Goal: Task Accomplishment & Management: Manage account settings

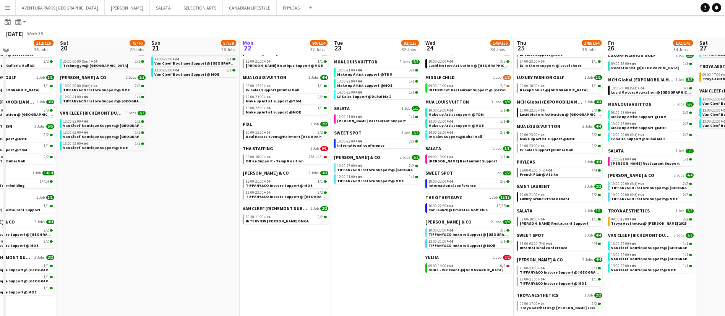
scroll to position [462, 0]
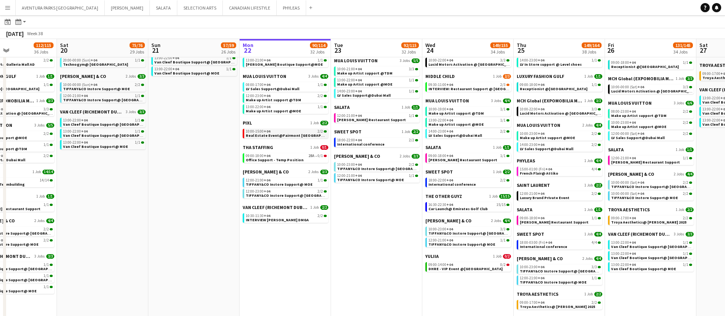
click at [291, 133] on span "Real Estate Event@Fairmont [GEOGRAPHIC_DATA]" at bounding box center [293, 135] width 94 height 5
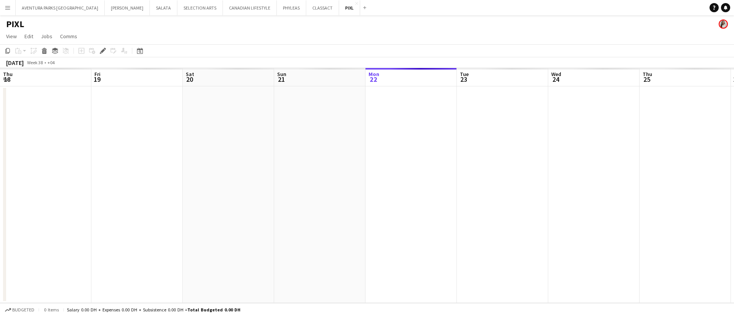
scroll to position [0, 263]
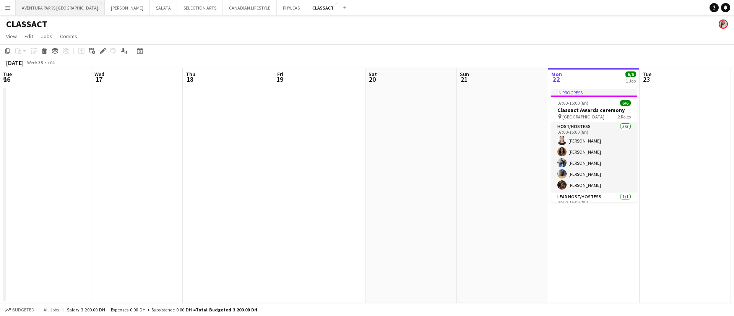
scroll to position [0, 183]
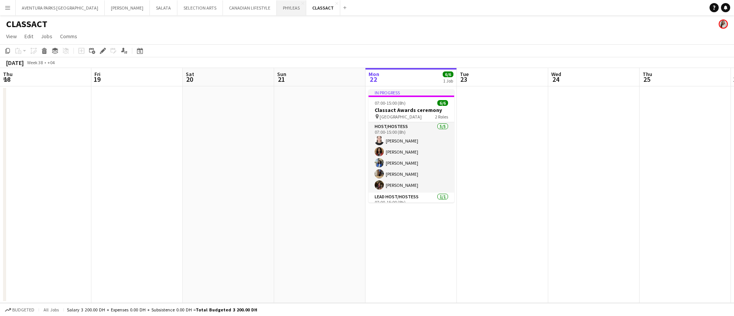
click at [277, 6] on button "PHYLEAS Close" at bounding box center [291, 7] width 29 height 15
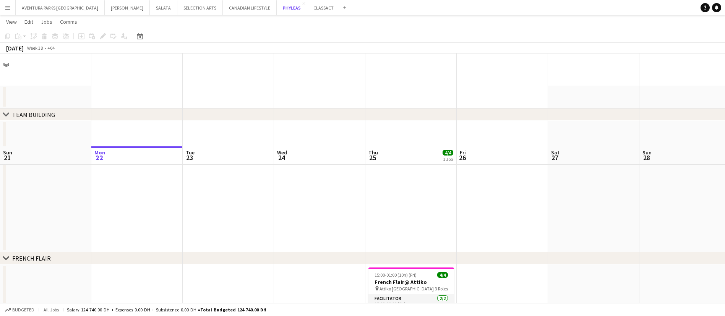
scroll to position [93, 0]
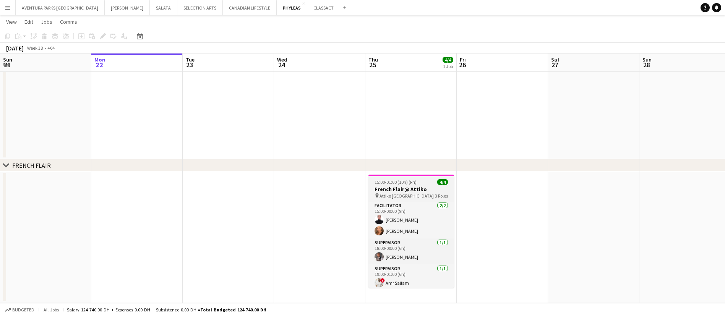
click at [395, 182] on span "15:00-01:00 (10h) (Fri)" at bounding box center [396, 182] width 42 height 6
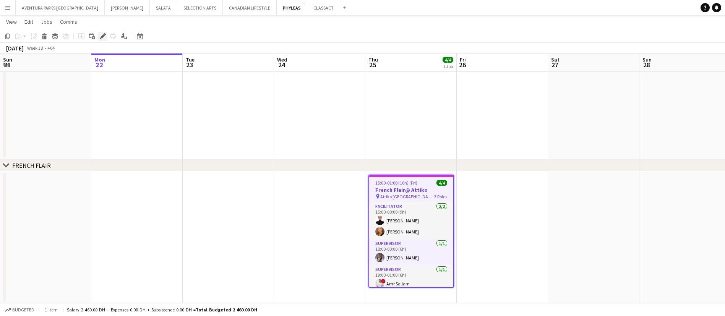
click at [101, 36] on icon "Edit" at bounding box center [103, 36] width 6 height 6
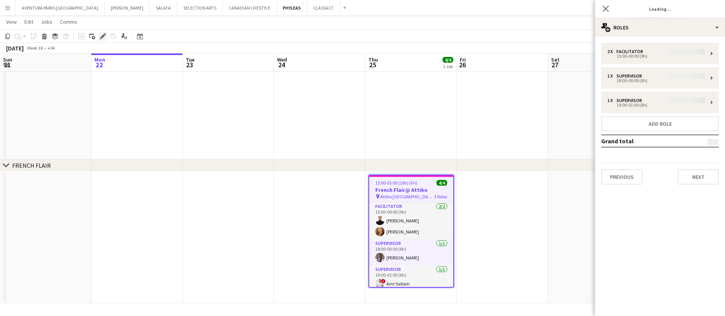
type input "**********"
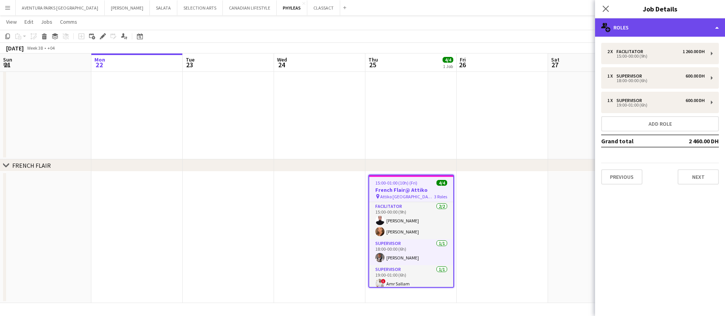
click at [676, 28] on div "multiple-users-add Roles" at bounding box center [660, 27] width 130 height 18
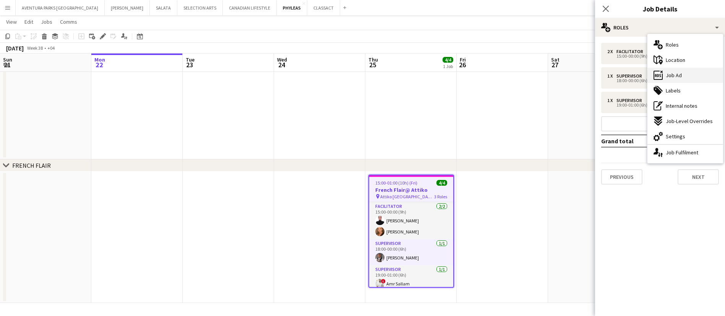
click at [679, 79] on div "ads-window Job Ad" at bounding box center [686, 75] width 76 height 15
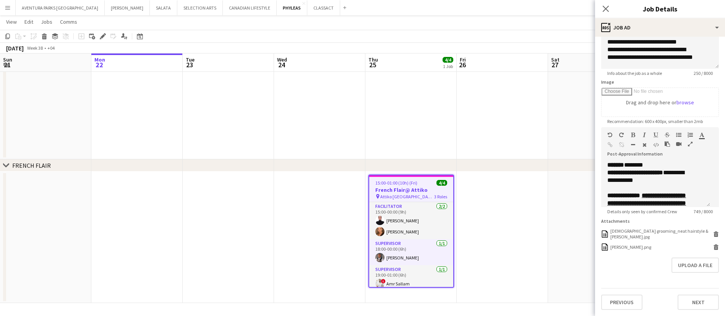
scroll to position [103, 0]
click at [688, 142] on icon "button" at bounding box center [690, 143] width 5 height 5
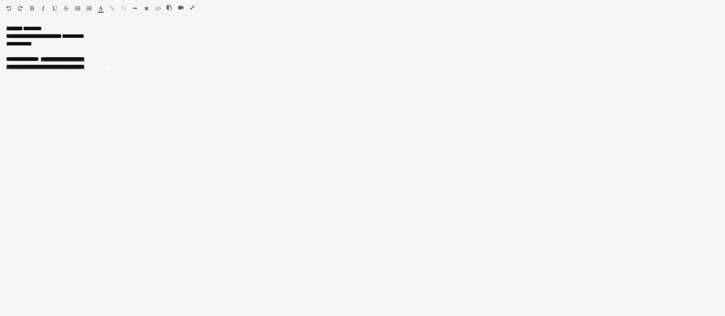
scroll to position [0, 0]
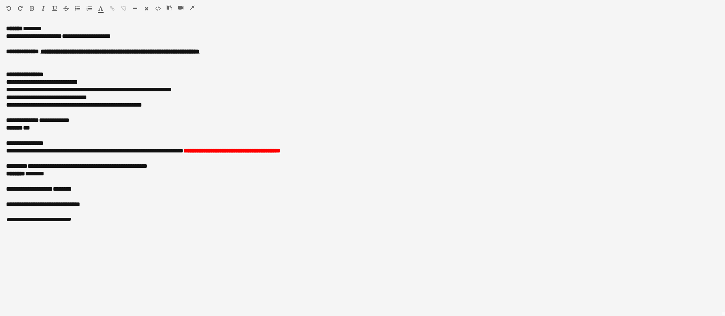
click at [193, 6] on icon "button" at bounding box center [192, 7] width 5 height 5
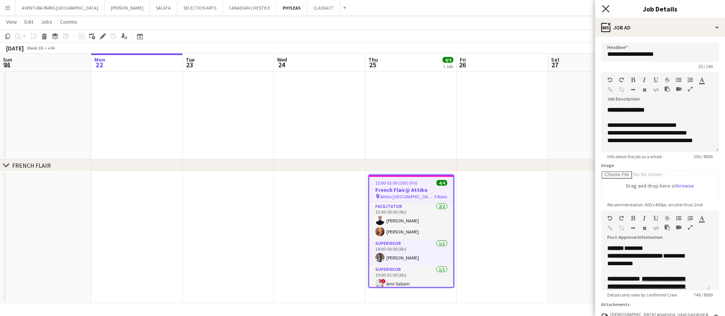
click at [608, 8] on icon "Close pop-in" at bounding box center [605, 8] width 7 height 7
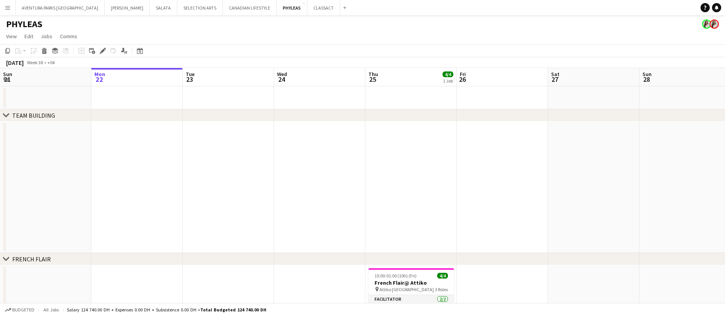
scroll to position [93, 0]
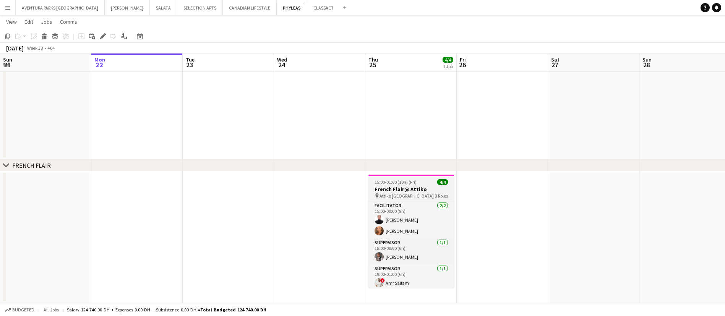
click at [415, 188] on h3 "French Flair@ Attiko" at bounding box center [412, 189] width 86 height 7
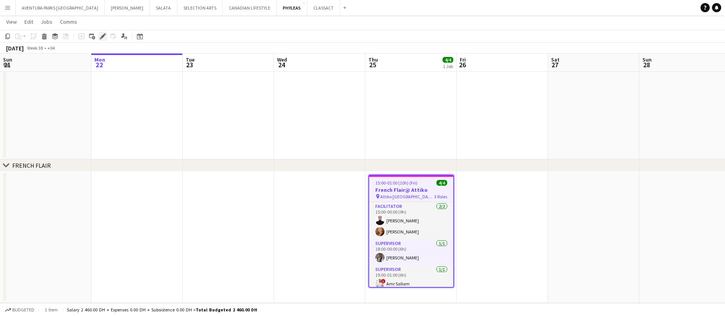
click at [102, 36] on icon at bounding box center [103, 36] width 4 height 4
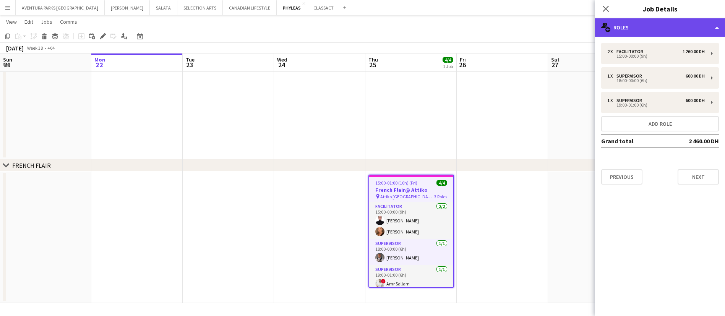
click at [637, 31] on div "multiple-users-add Roles" at bounding box center [660, 27] width 130 height 18
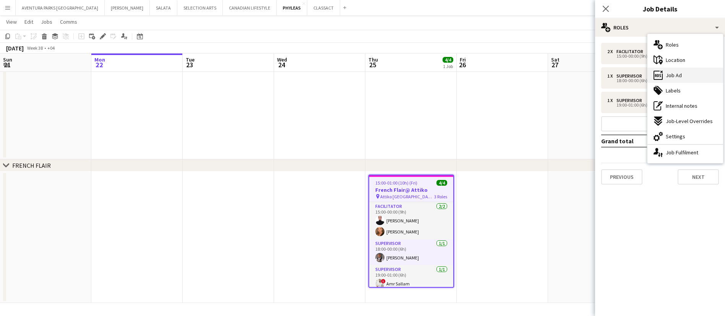
click at [685, 73] on div "ads-window Job Ad" at bounding box center [686, 75] width 76 height 15
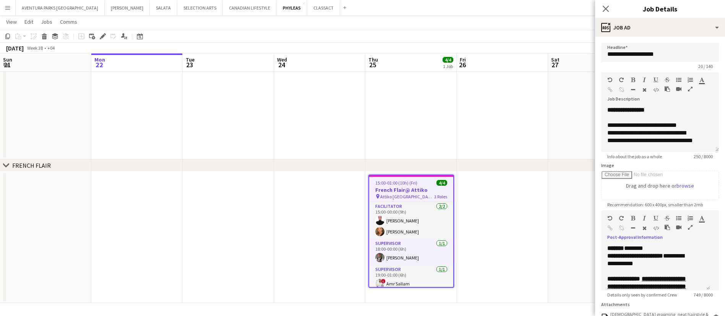
click at [688, 230] on icon "button" at bounding box center [690, 227] width 5 height 5
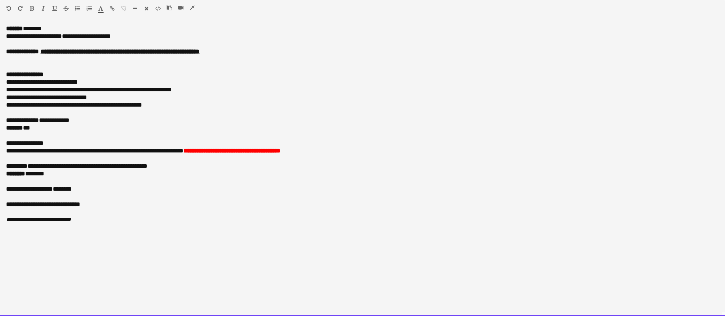
drag, startPoint x: 202, startPoint y: 151, endPoint x: 0, endPoint y: 151, distance: 202.3
click at [0, 151] on div "**********" at bounding box center [362, 170] width 725 height 291
copy p "**********"
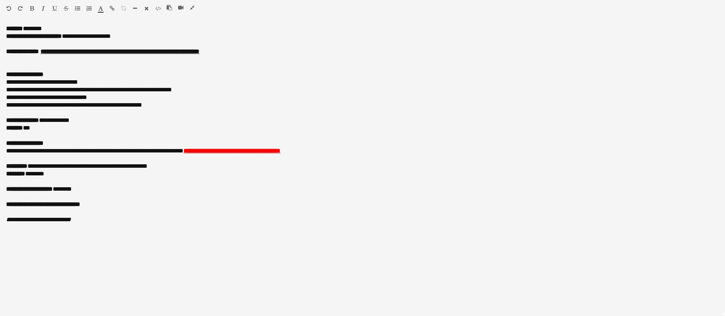
click at [192, 7] on icon "button" at bounding box center [192, 7] width 5 height 5
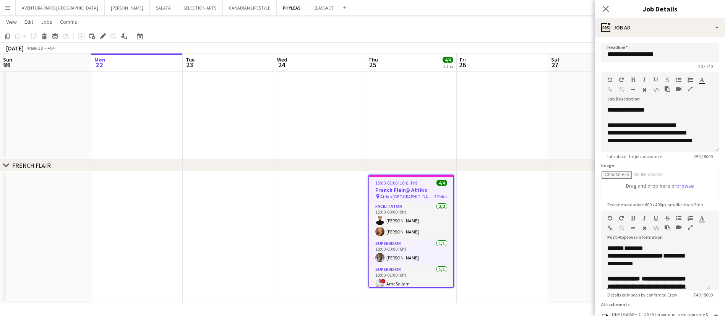
click at [437, 148] on app-date-cell at bounding box center [411, 94] width 91 height 132
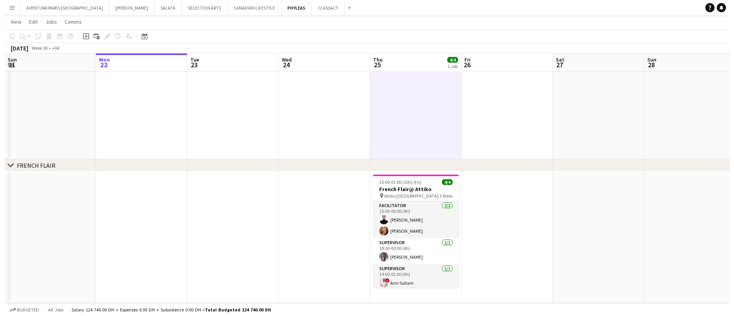
scroll to position [0, 0]
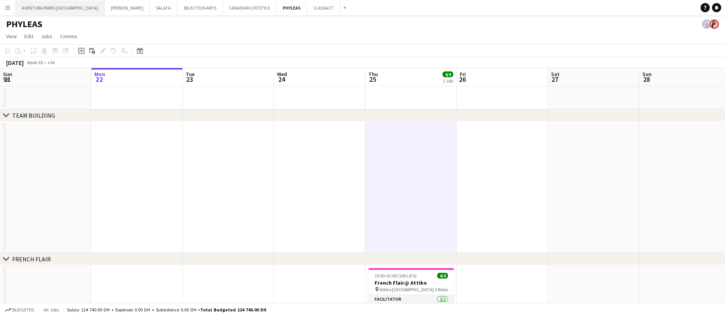
click at [50, 10] on button "AVENTURA PARKS DUBAI Close" at bounding box center [60, 7] width 89 height 15
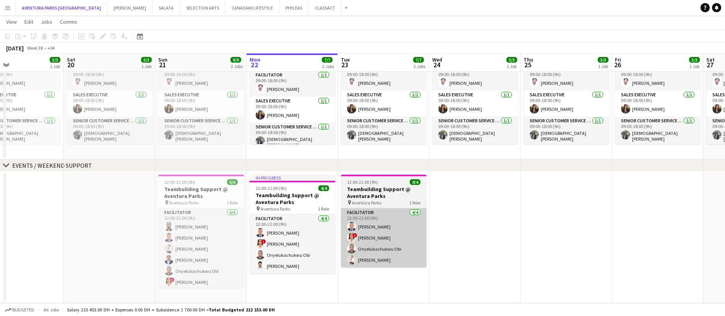
scroll to position [0, 210]
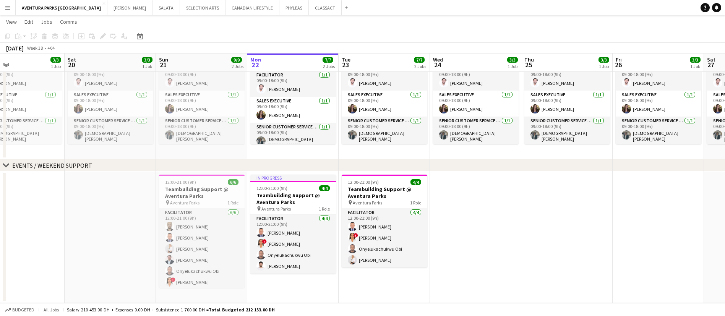
click at [631, 167] on div "chevron-right EVENTS / WEEKEND SUPPORT" at bounding box center [362, 165] width 725 height 12
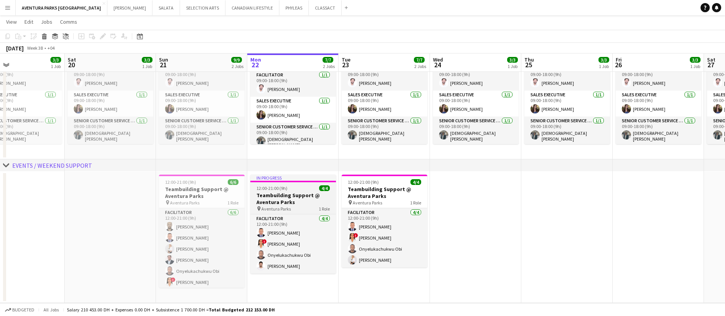
click at [286, 183] on app-job-card "In progress 12:00-21:00 (9h) 4/4 Teambuilding Support @ Aventura Parks pin Aven…" at bounding box center [293, 224] width 86 height 99
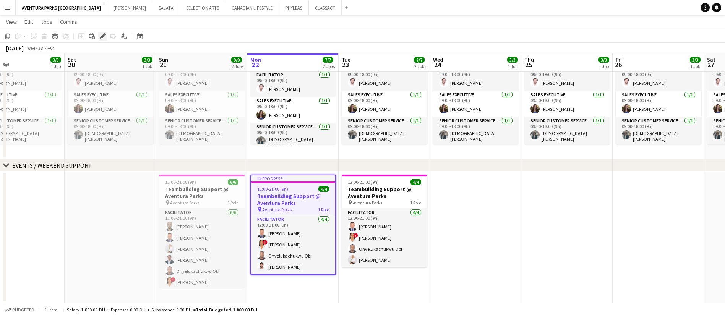
click at [103, 35] on icon at bounding box center [103, 36] width 4 height 4
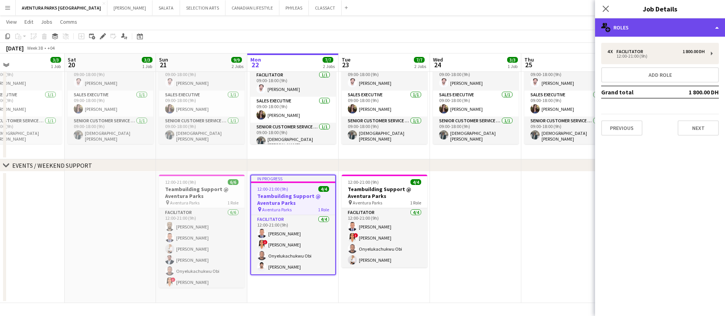
click at [657, 22] on div "multiple-users-add Roles" at bounding box center [660, 27] width 130 height 18
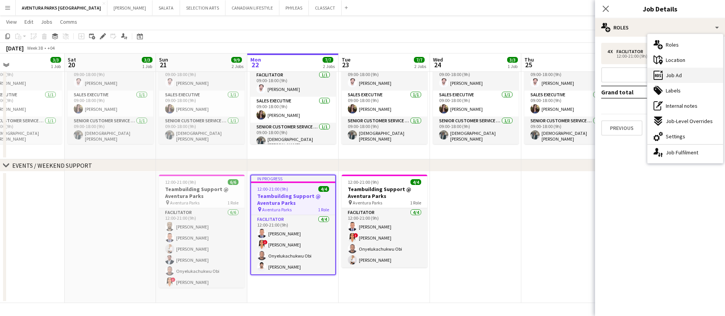
click at [673, 75] on span "Job Ad" at bounding box center [674, 75] width 16 height 7
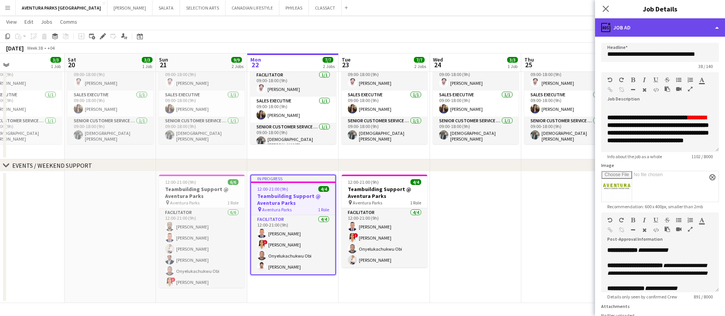
click at [629, 27] on div "ads-window Job Ad" at bounding box center [660, 27] width 130 height 18
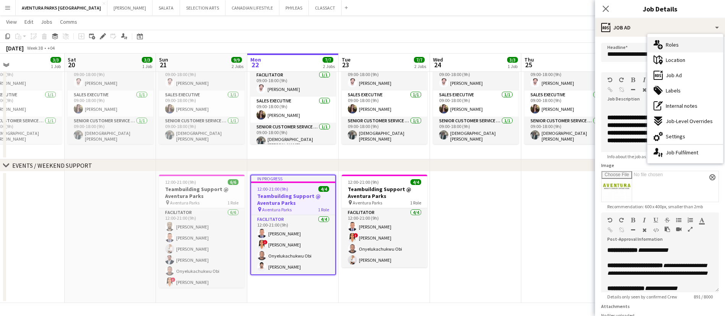
click at [695, 41] on div "multiple-users-add Roles" at bounding box center [686, 44] width 76 height 15
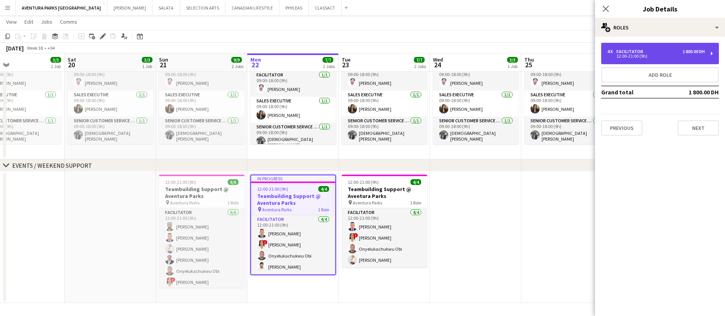
click at [654, 48] on div "4 x Facilitator 1 800.00 DH 12:00-21:00 (9h)" at bounding box center [660, 53] width 118 height 21
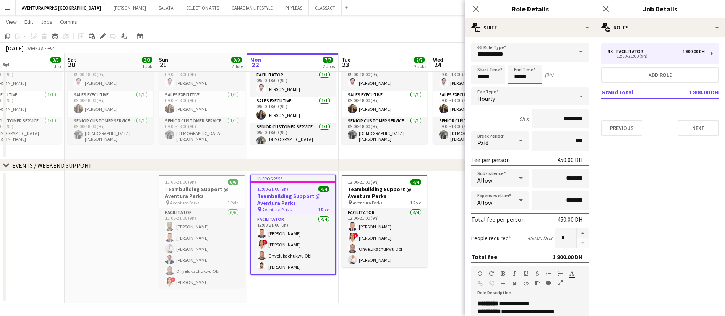
scroll to position [0, 0]
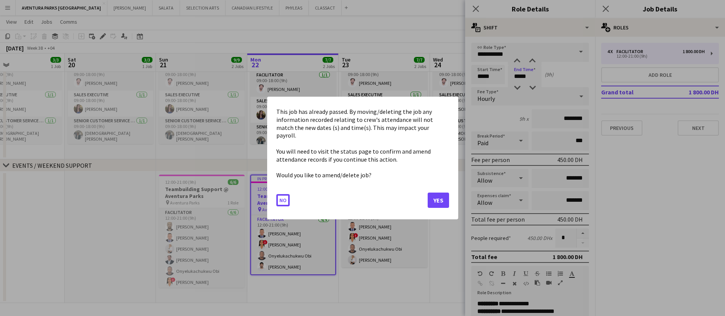
click at [520, 71] on body "Menu Boards Boards Boards All jobs Status Workforce Workforce My Workforce Recr…" at bounding box center [362, 111] width 725 height 409
click at [437, 193] on button "Yes" at bounding box center [438, 200] width 21 height 15
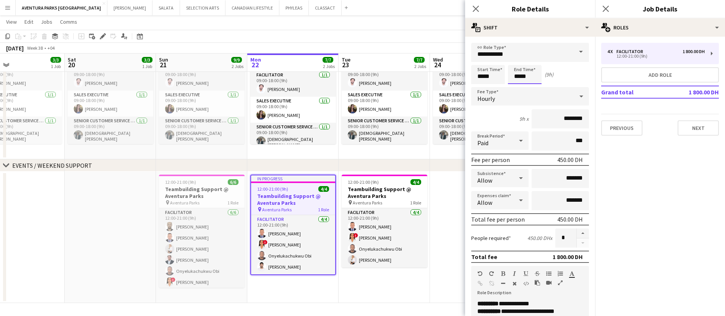
scroll to position [93, 0]
type input "*****"
click at [519, 85] on div at bounding box center [517, 88] width 15 height 8
click at [638, 172] on mat-expansion-panel "pencil3 General details 4 x Facilitator 1 800.00 DH 12:00-21:00 (9h) Add role G…" at bounding box center [660, 177] width 130 height 280
click at [436, 36] on app-toolbar "Copy Paste Paste Ctrl+V Paste with crew Ctrl+Shift+V Paste linked Job Delete Gr…" at bounding box center [362, 36] width 725 height 13
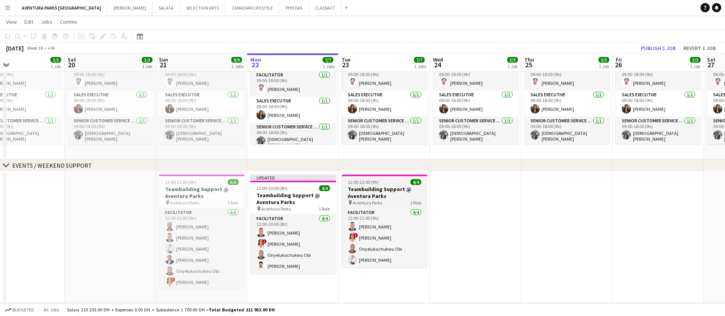
click at [403, 189] on h3 "Teambuilding Support @ Aventura Parks" at bounding box center [385, 193] width 86 height 14
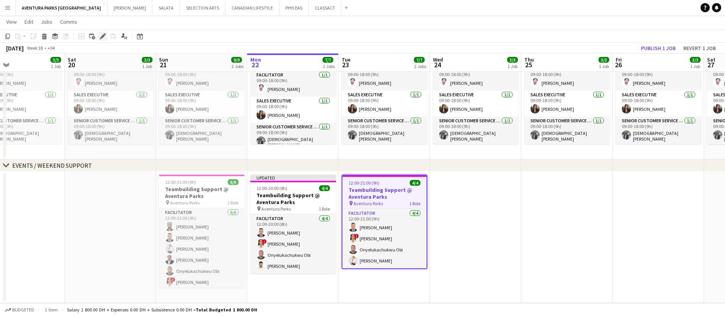
click at [103, 35] on icon at bounding box center [103, 36] width 4 height 4
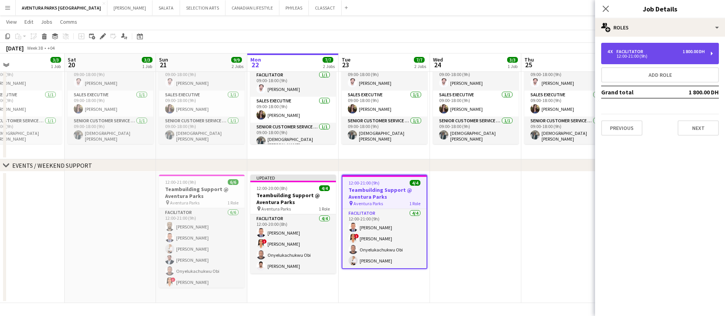
click at [626, 50] on div "Facilitator" at bounding box center [632, 51] width 30 height 5
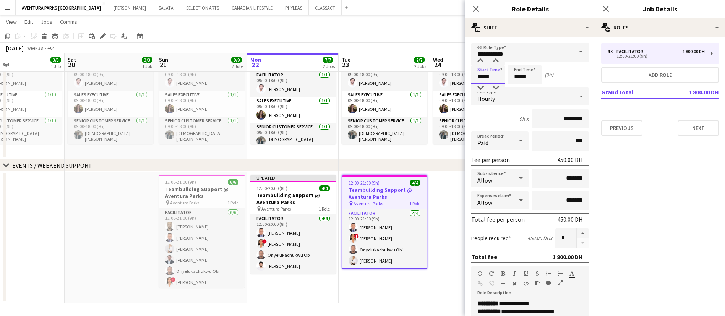
click at [485, 72] on input "*****" at bounding box center [488, 74] width 34 height 19
click at [479, 60] on div at bounding box center [480, 61] width 15 height 8
type input "*****"
click at [479, 60] on div at bounding box center [480, 61] width 15 height 8
click at [527, 75] on input "*****" at bounding box center [525, 74] width 34 height 19
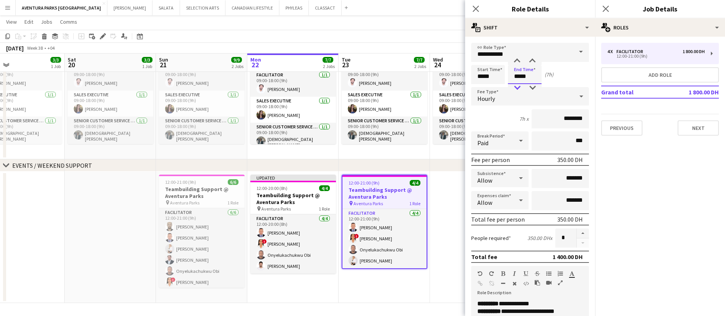
type input "*****"
click at [518, 88] on div at bounding box center [517, 88] width 15 height 8
click at [452, 152] on app-date-cell "09:00-18:00 (9h) 3/3 Aventura Parks Onsite Support pin Aventura Parks 3 Roles F…" at bounding box center [475, 94] width 91 height 132
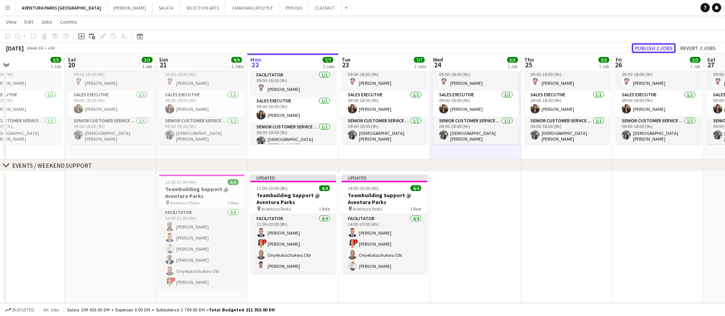
click at [656, 49] on button "Publish 2 jobs" at bounding box center [654, 48] width 44 height 10
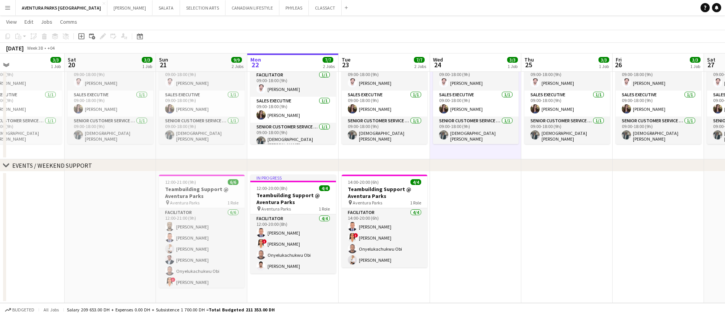
click at [662, 249] on app-date-cell at bounding box center [658, 238] width 91 height 132
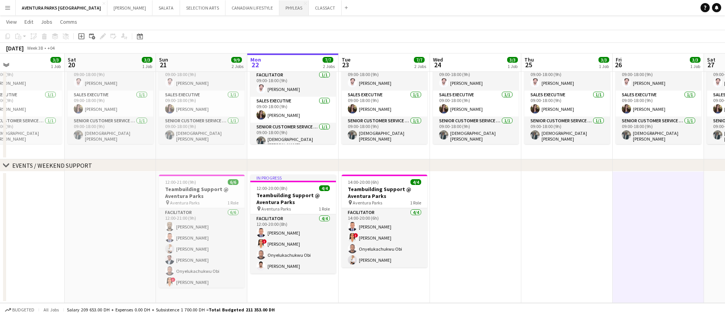
click at [280, 8] on button "PHYLEAS Close" at bounding box center [294, 7] width 29 height 15
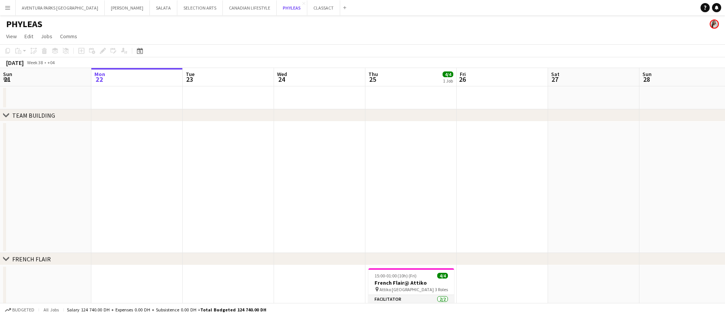
scroll to position [93, 0]
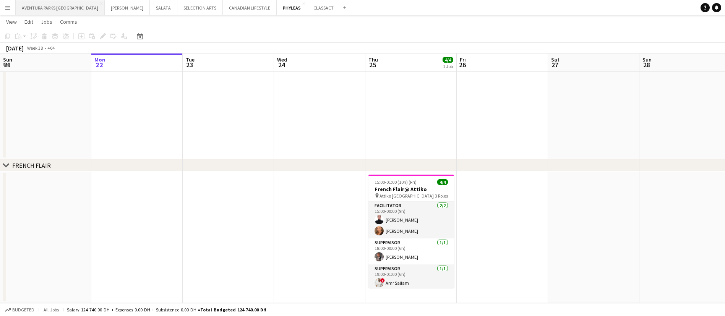
click at [34, 11] on button "AVENTURA PARKS DUBAI Close" at bounding box center [60, 7] width 89 height 15
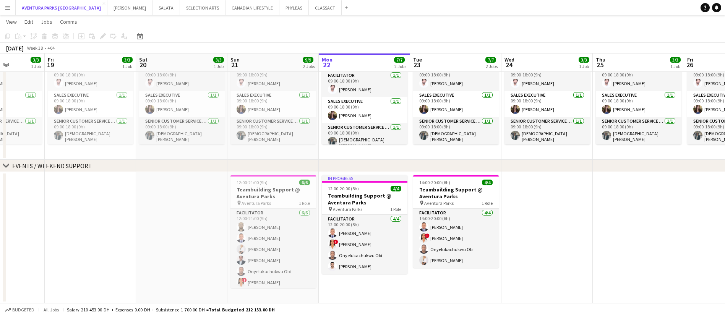
scroll to position [0, 229]
click at [254, 238] on app-card-role "Facilitator 6/6 12:00-21:00 (9h) Ali Mohssen Victor odinaka Ndubuaku Lanishca S…" at bounding box center [274, 249] width 86 height 81
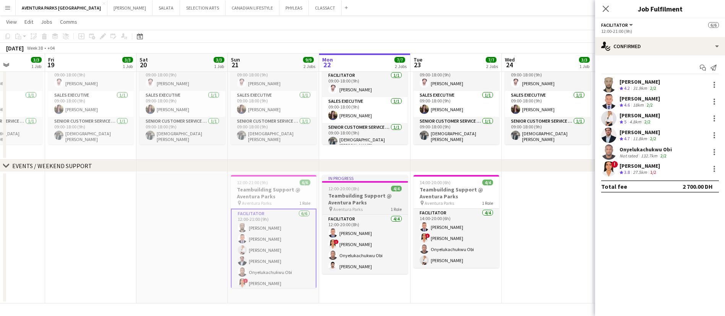
click at [348, 186] on span "12:00-20:00 (8h)" at bounding box center [343, 189] width 31 height 6
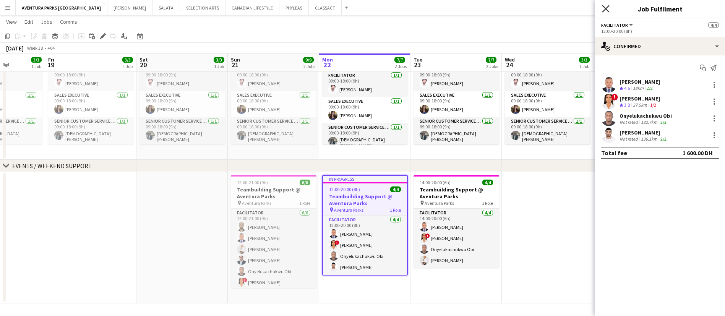
click at [606, 10] on icon "Close pop-in" at bounding box center [605, 8] width 7 height 7
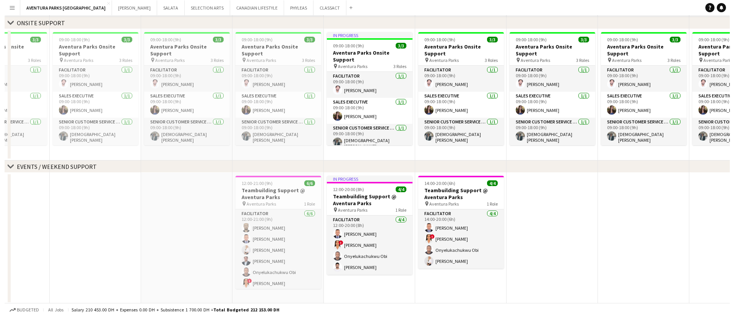
scroll to position [0, 0]
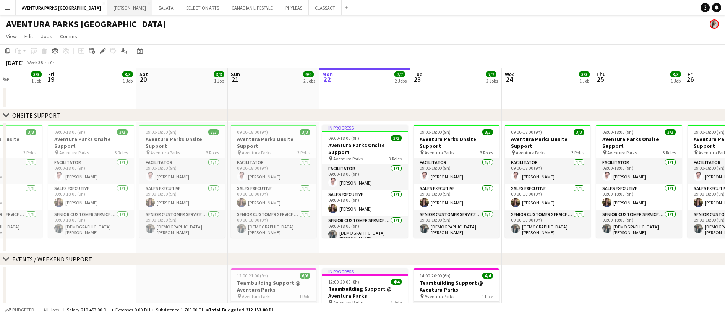
click at [107, 13] on button "[PERSON_NAME] Close" at bounding box center [129, 7] width 45 height 15
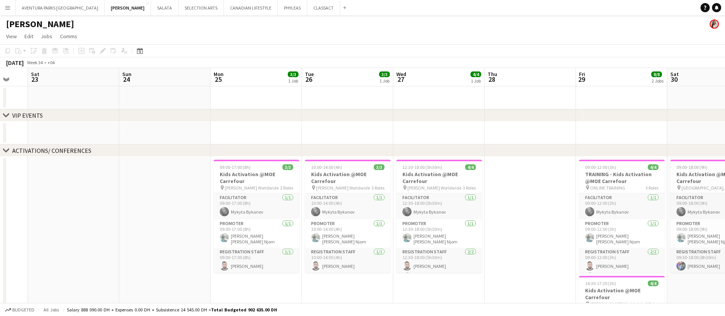
click at [4, 2] on button "Menu" at bounding box center [7, 7] width 15 height 15
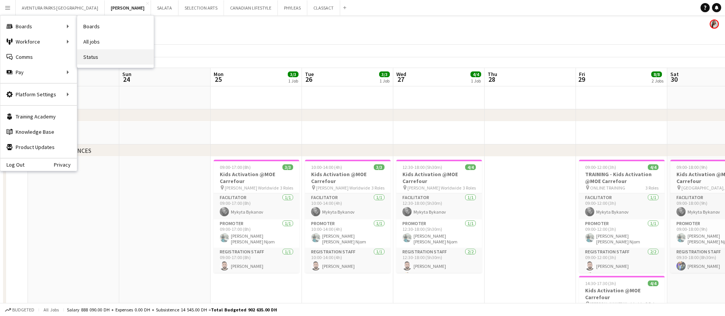
click at [119, 59] on link "Status" at bounding box center [115, 56] width 76 height 15
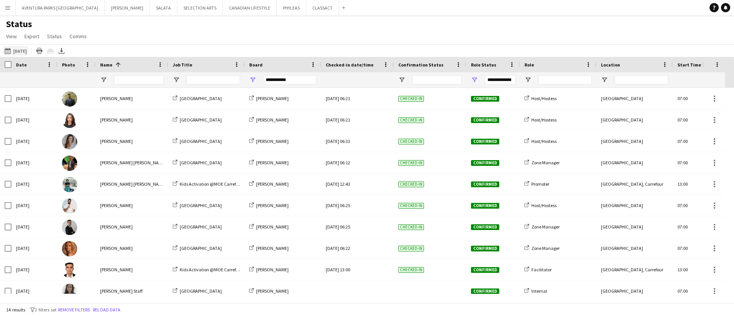
click at [19, 46] on button "19-09-2025 to 25-09-2025 19-09-2025" at bounding box center [15, 50] width 25 height 9
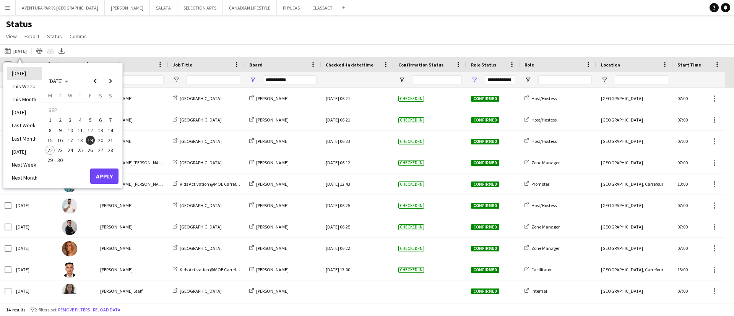
click at [32, 75] on li "[DATE]" at bounding box center [24, 73] width 35 height 13
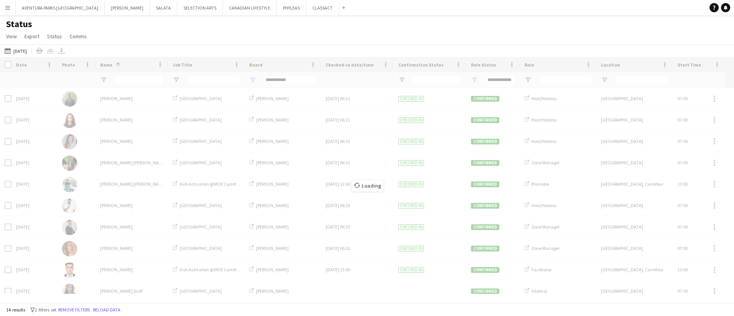
type input "***"
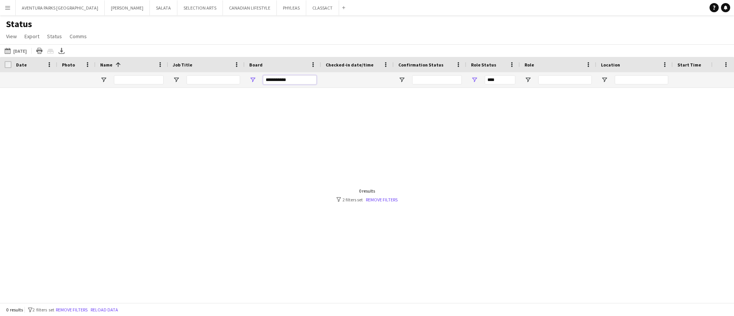
drag, startPoint x: 304, startPoint y: 79, endPoint x: 220, endPoint y: 83, distance: 84.6
click at [220, 83] on div at bounding box center [413, 79] width 826 height 15
type input "********"
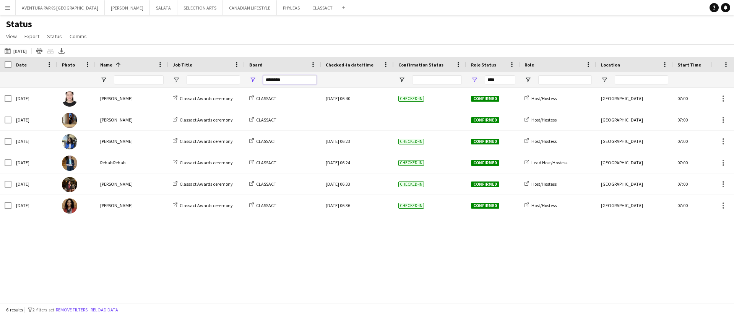
type input "**********"
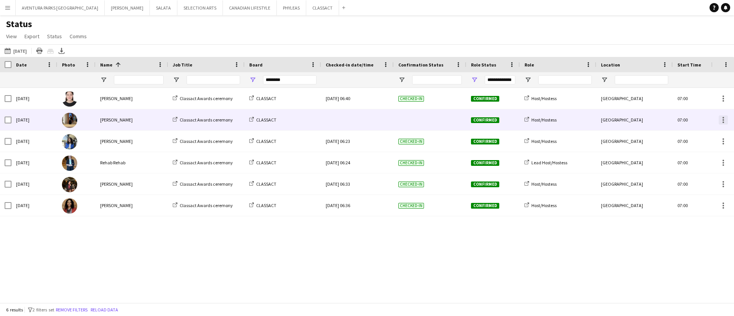
click at [721, 122] on div at bounding box center [723, 119] width 9 height 9
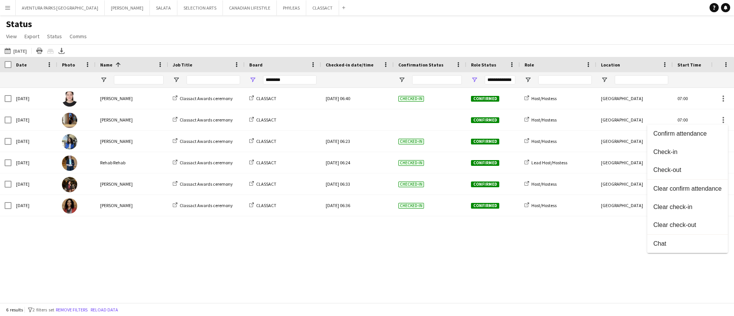
click at [189, 132] on div at bounding box center [367, 158] width 734 height 316
click at [410, 212] on div "Checked-in" at bounding box center [430, 205] width 73 height 21
click at [62, 50] on icon at bounding box center [61, 50] width 3 height 5
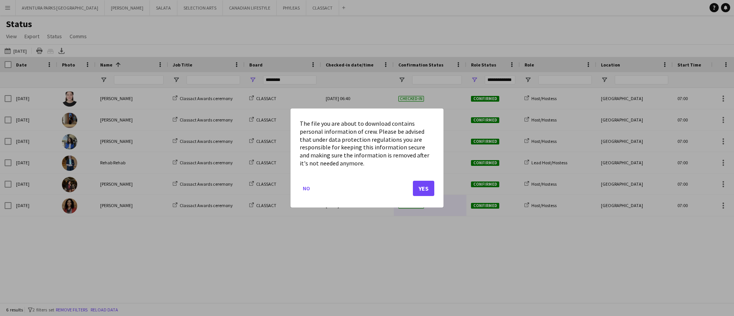
click at [238, 246] on div at bounding box center [367, 158] width 734 height 316
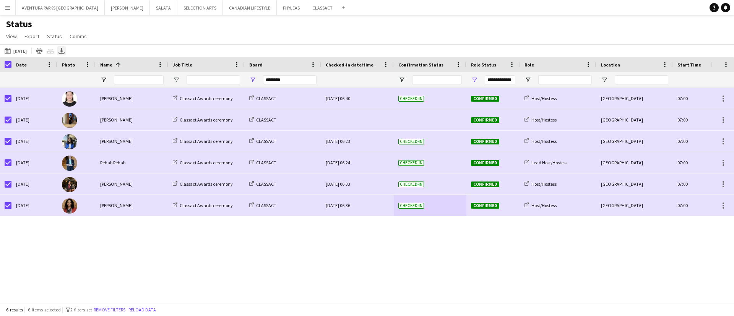
click at [59, 50] on icon "Export XLSX" at bounding box center [62, 51] width 6 height 6
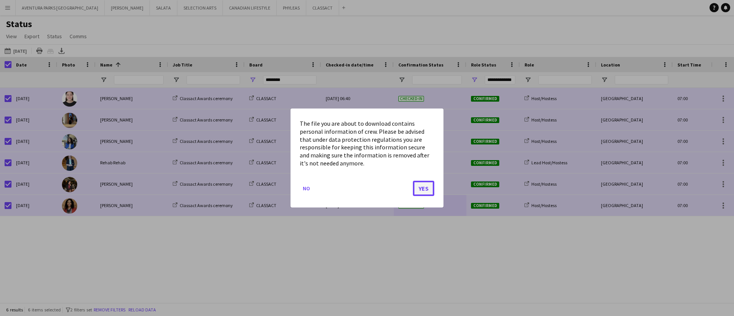
click at [418, 186] on button "Yes" at bounding box center [423, 188] width 21 height 15
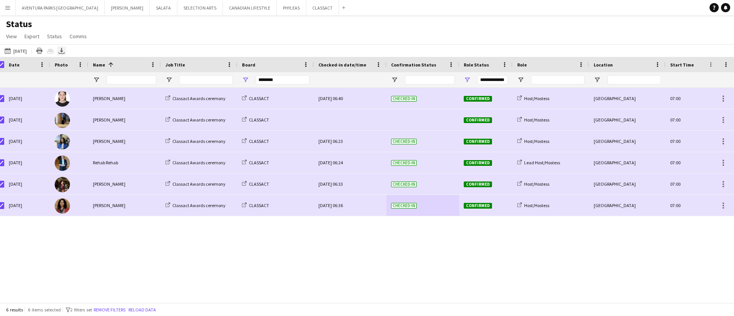
click at [60, 50] on icon "Export XLSX" at bounding box center [62, 51] width 6 height 6
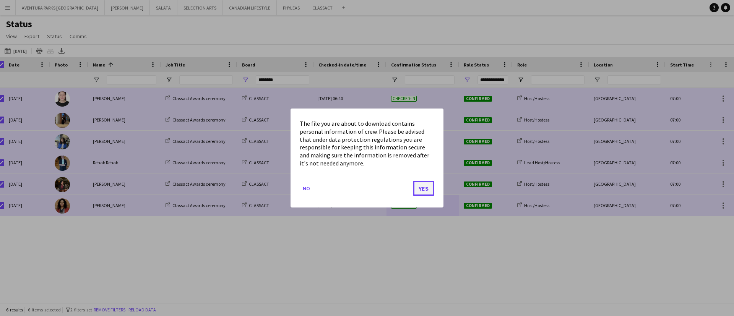
click at [427, 190] on button "Yes" at bounding box center [423, 188] width 21 height 15
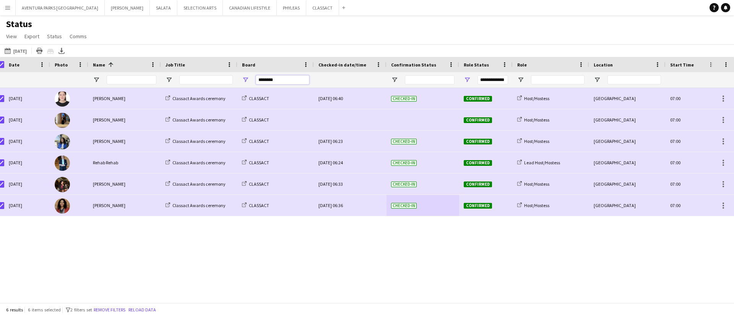
drag, startPoint x: 288, startPoint y: 76, endPoint x: 244, endPoint y: 82, distance: 43.6
click at [244, 82] on div "********" at bounding box center [275, 79] width 76 height 15
type input "**********"
type input "***"
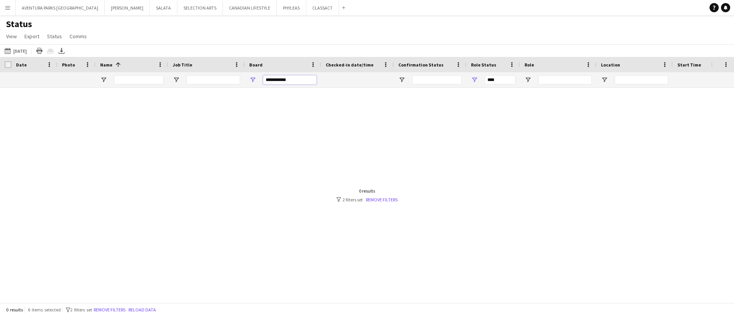
scroll to position [0, 1]
type input "**********"
click at [16, 49] on button "19-09-2025 to 25-09-2025 Today" at bounding box center [15, 50] width 25 height 9
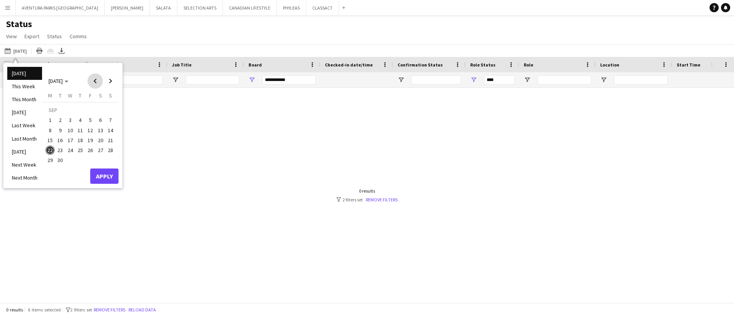
click at [96, 81] on span "Previous month" at bounding box center [95, 80] width 15 height 15
click at [81, 141] on span "21" at bounding box center [80, 142] width 9 height 9
click at [49, 150] on span "25" at bounding box center [50, 152] width 9 height 9
click at [81, 141] on span "21" at bounding box center [80, 142] width 9 height 9
click at [50, 152] on span "25" at bounding box center [50, 152] width 9 height 9
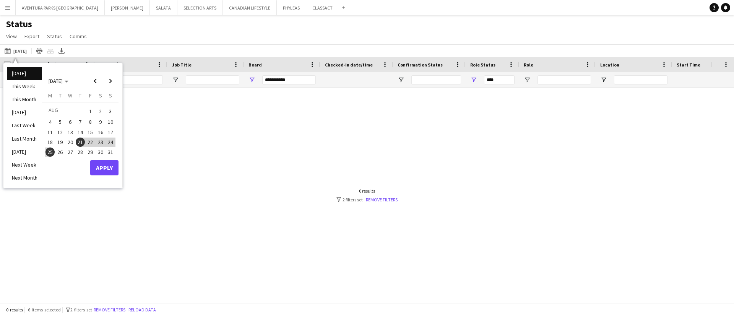
click at [50, 152] on span "25" at bounding box center [50, 152] width 9 height 9
click at [110, 83] on span "Next month" at bounding box center [110, 80] width 15 height 15
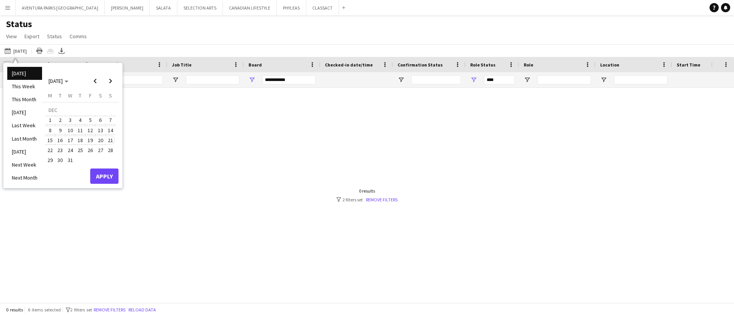
click at [109, 137] on span "21" at bounding box center [110, 140] width 9 height 9
click at [104, 177] on button "Apply" at bounding box center [104, 176] width 28 height 15
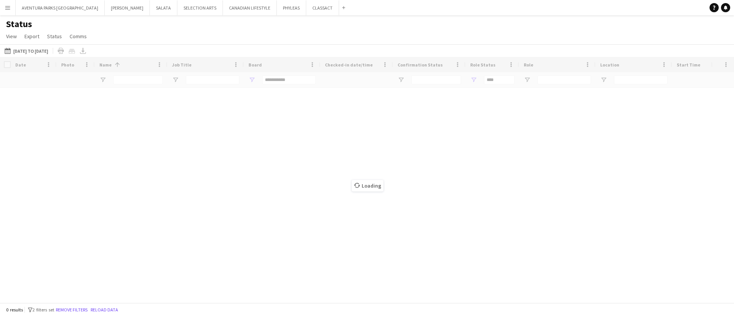
type input "**********"
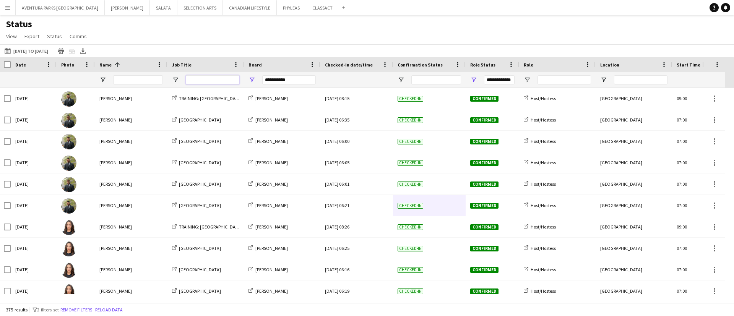
click at [199, 78] on input "Job Title Filter Input" at bounding box center [213, 79] width 54 height 9
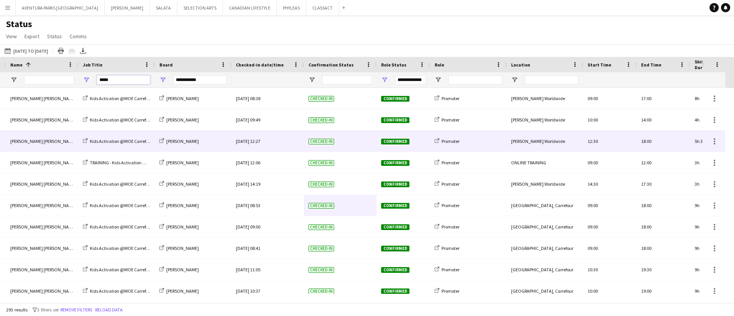
scroll to position [0, 54]
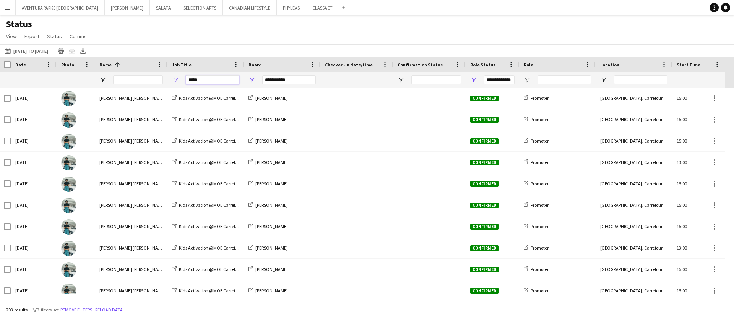
type input "****"
click at [650, 33] on div "Status View Views Default view New view Update view Delete view Edit name Custo…" at bounding box center [367, 31] width 734 height 26
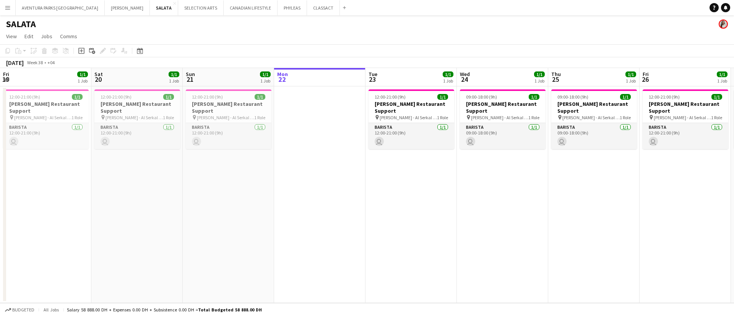
scroll to position [0, 183]
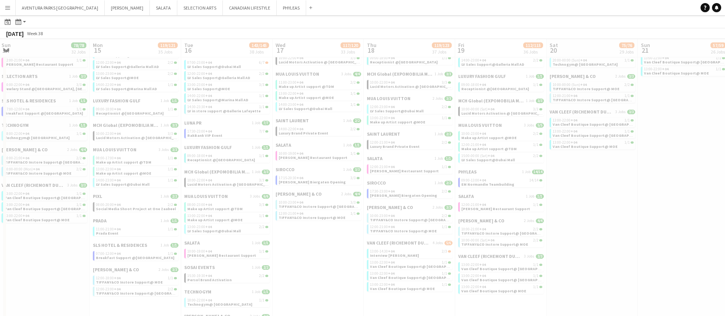
scroll to position [0, 164]
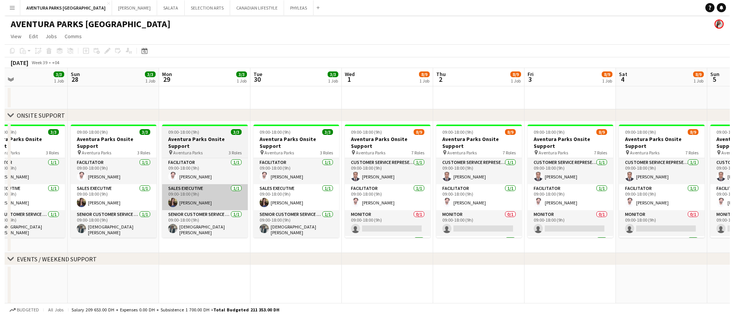
scroll to position [0, 229]
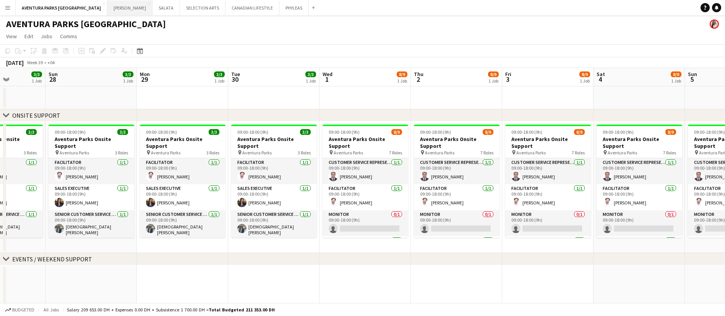
click at [107, 8] on button "[PERSON_NAME] Close" at bounding box center [129, 7] width 45 height 15
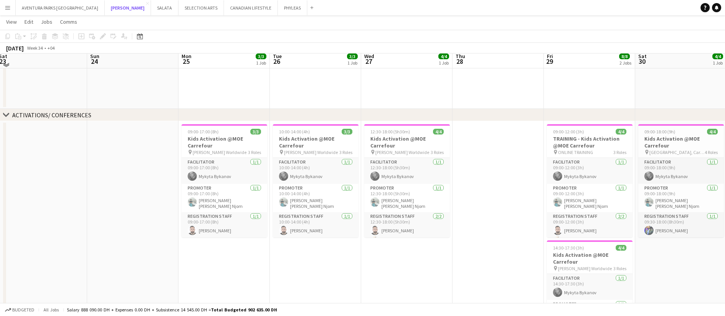
scroll to position [262, 0]
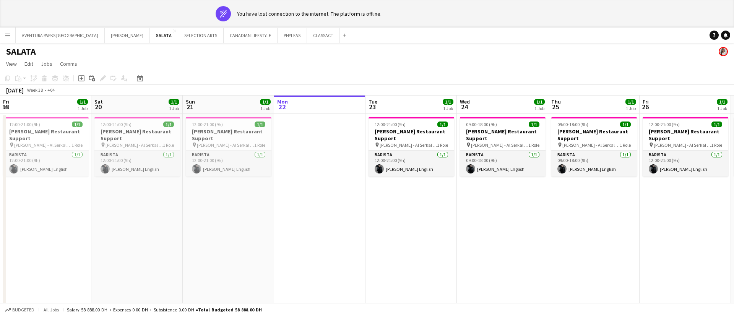
scroll to position [0, 183]
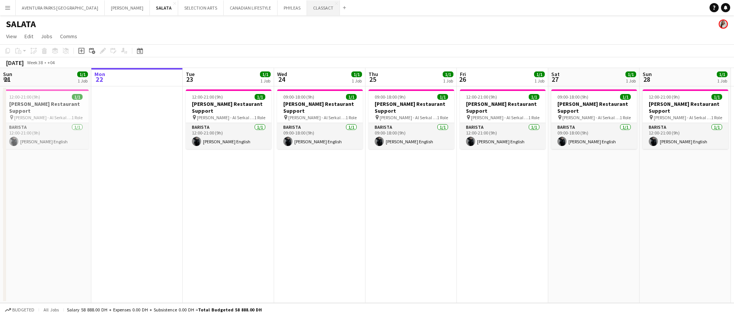
click at [307, 7] on button "CLASSACT Close" at bounding box center [323, 7] width 33 height 15
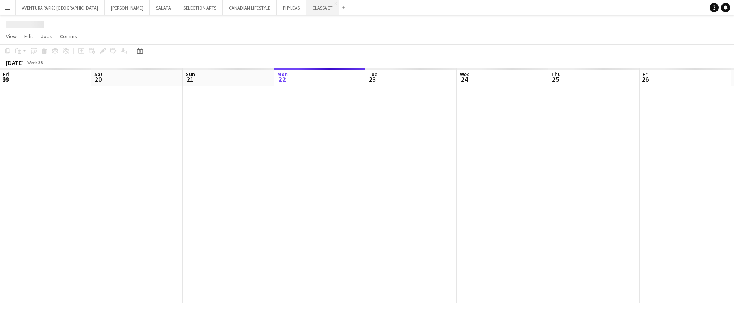
scroll to position [0, 183]
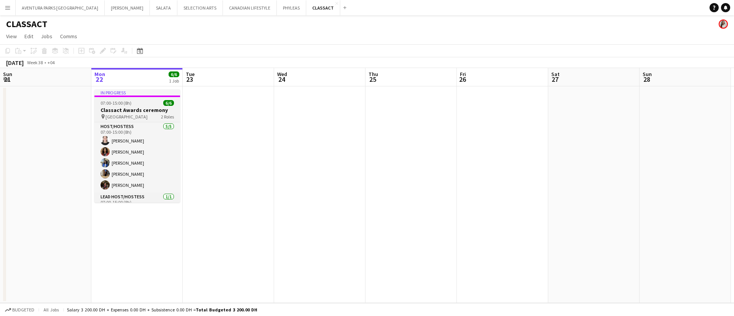
click at [137, 107] on h3 "Classact Awards ceremony" at bounding box center [137, 110] width 86 height 7
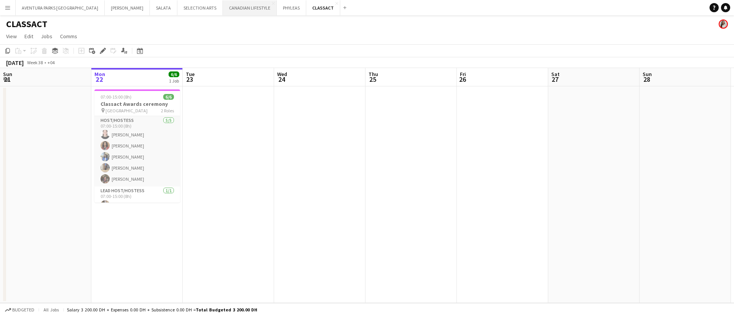
click at [223, 12] on button "CANADIAN LIFESTYLE Close" at bounding box center [250, 7] width 54 height 15
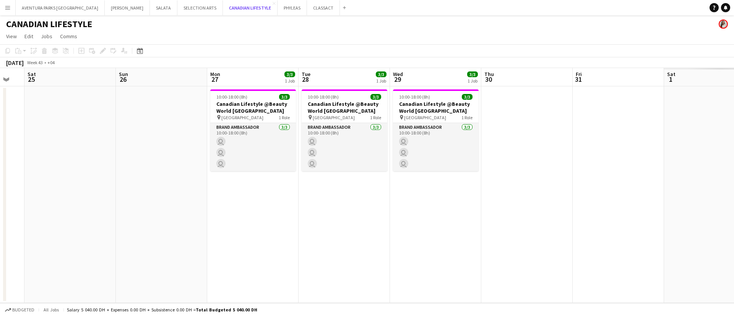
scroll to position [0, 259]
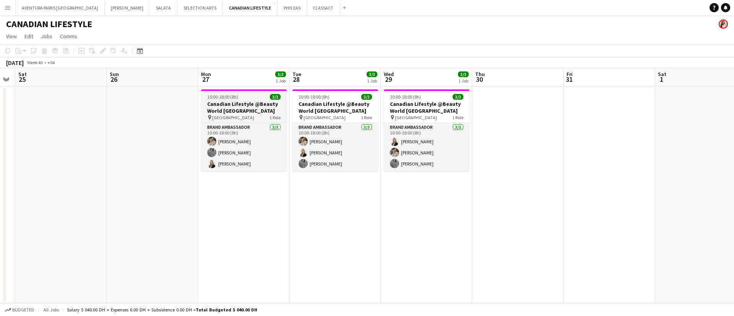
click at [237, 99] on span "10:00-18:00 (8h)" at bounding box center [222, 97] width 31 height 6
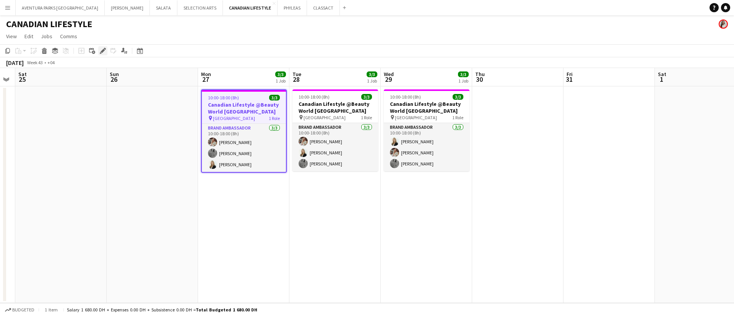
click at [102, 49] on icon "Edit" at bounding box center [103, 51] width 6 height 6
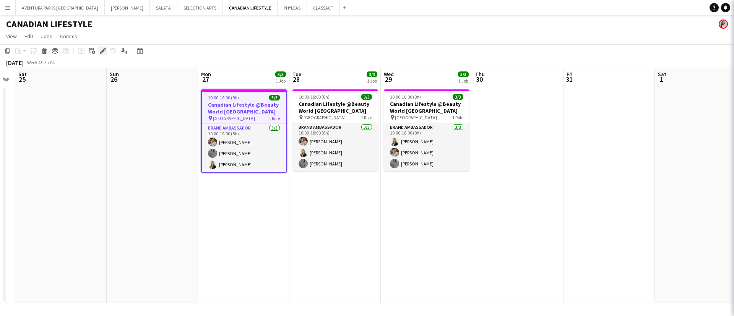
type input "**********"
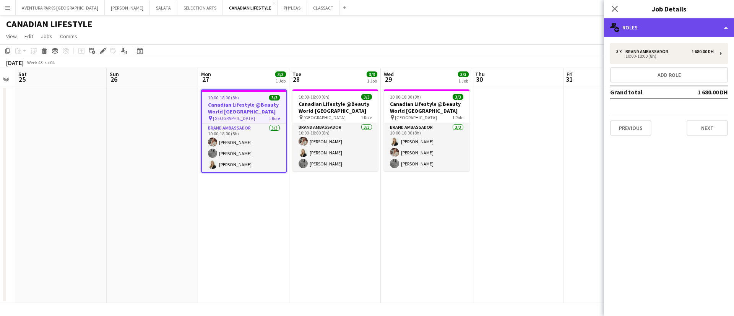
click at [640, 24] on div "multiple-users-add Roles" at bounding box center [669, 27] width 130 height 18
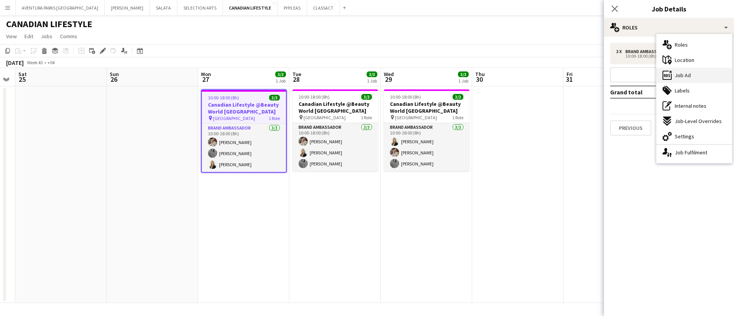
click at [694, 76] on div "ads-window Job Ad" at bounding box center [695, 75] width 76 height 15
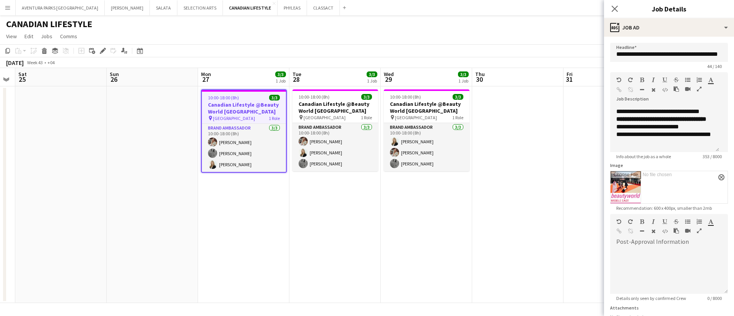
scroll to position [106, 0]
